Goal: Information Seeking & Learning: Learn about a topic

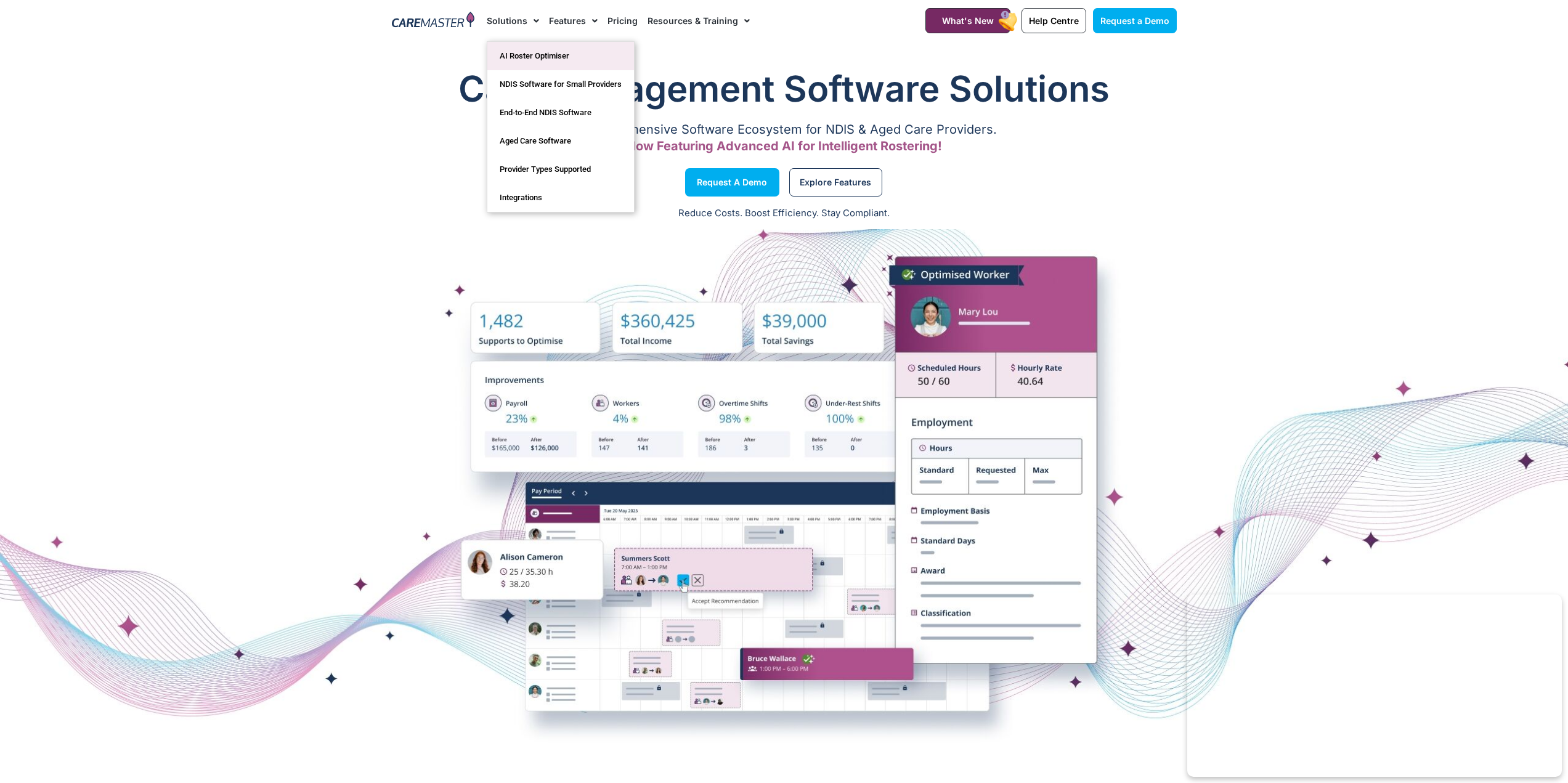
click at [531, 59] on link "AI Roster Optimiser" at bounding box center [560, 56] width 147 height 28
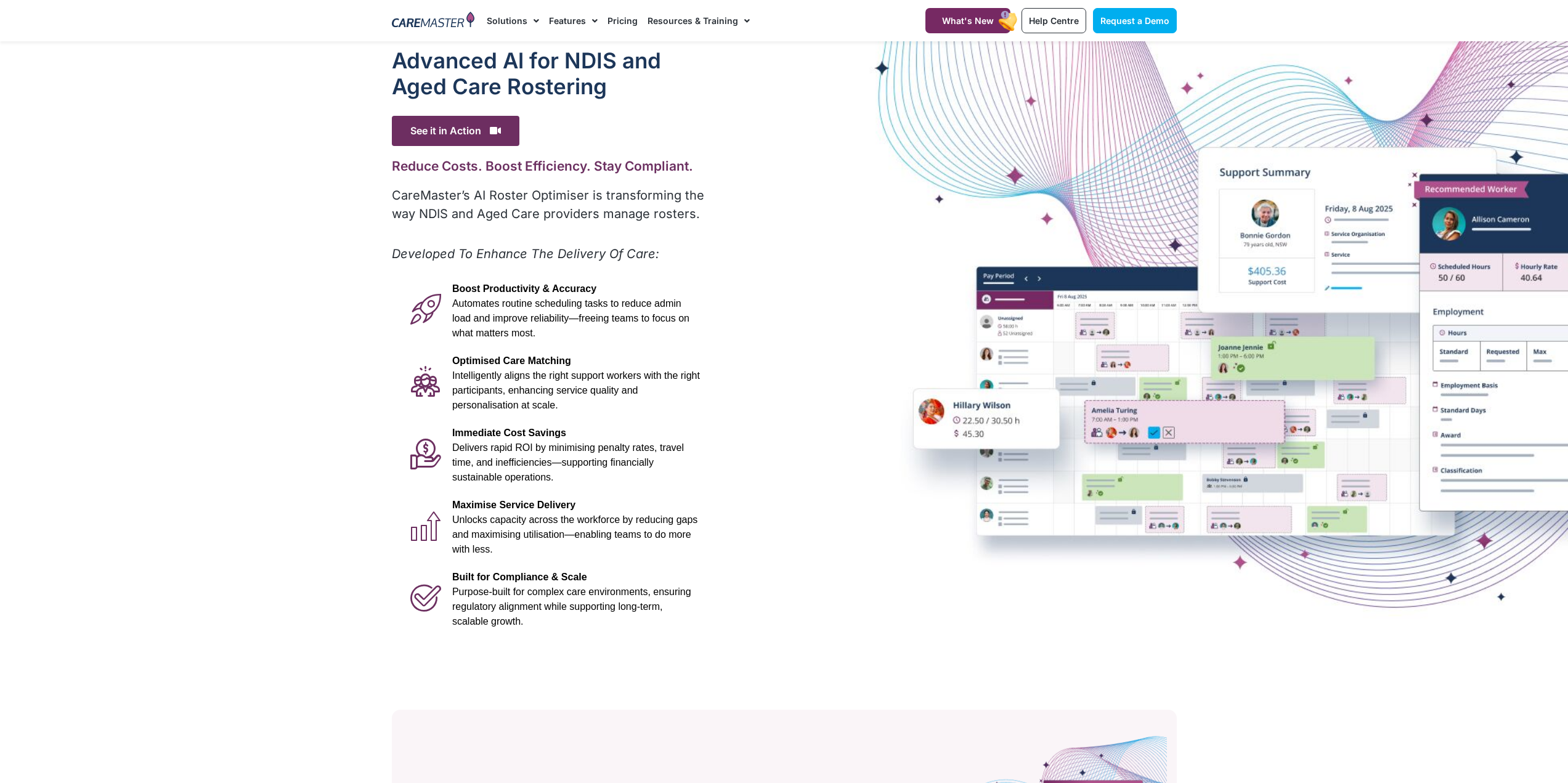
drag, startPoint x: 475, startPoint y: 291, endPoint x: 539, endPoint y: 643, distance: 357.8
drag, startPoint x: 788, startPoint y: 510, endPoint x: 788, endPoint y: 499, distance: 11.0
click at [788, 509] on div "Advanced Al for NDIS and Aged Care Rostering See it in Action Video Player [URL…" at bounding box center [784, 342] width 797 height 601
click at [565, 409] on p "Optimised Care Matching Intelligently aligns the right support workers with the…" at bounding box center [576, 383] width 248 height 59
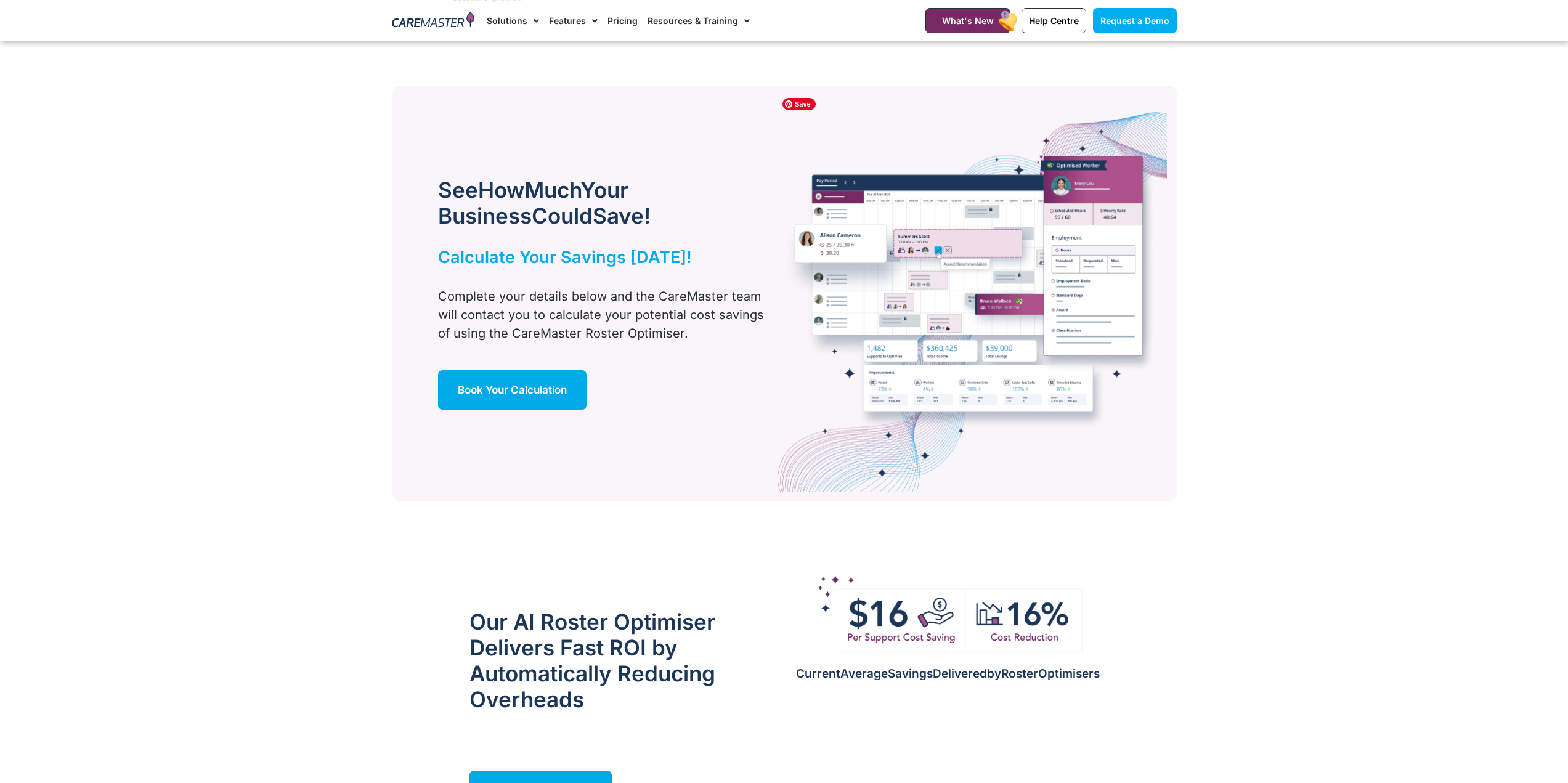
scroll to position [370, 0]
